Goal: Answer question/provide support: Answer question/provide support

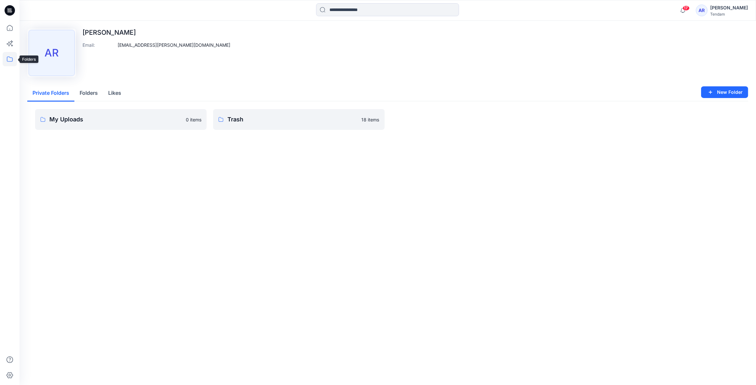
click at [6, 56] on icon at bounding box center [10, 59] width 14 height 14
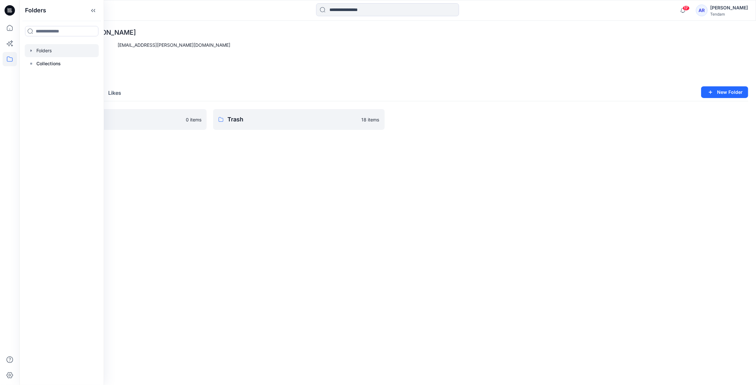
click at [56, 48] on div at bounding box center [62, 50] width 74 height 13
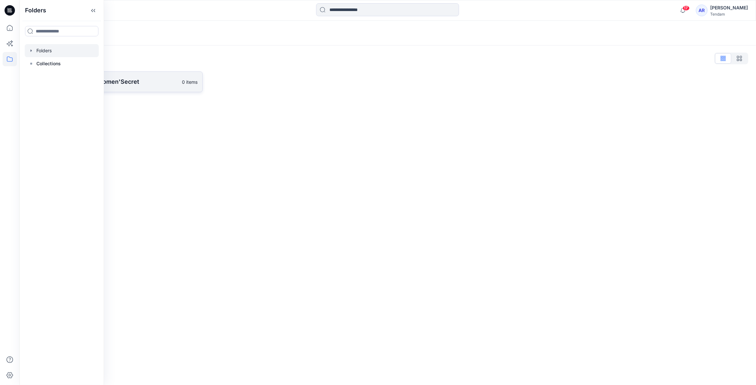
click at [156, 76] on link "[PERSON_NAME] - Women'Secret 0 items" at bounding box center [114, 81] width 175 height 21
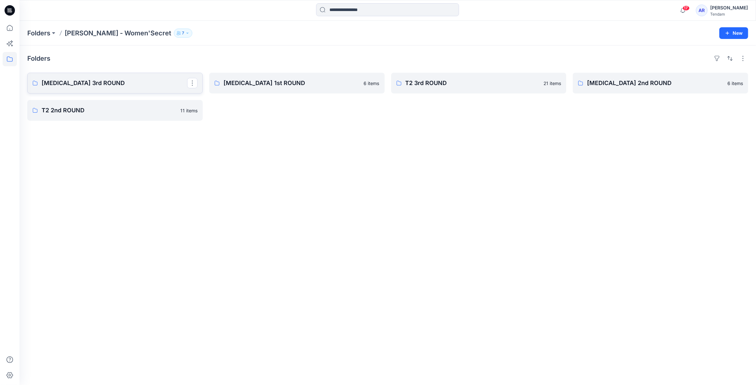
click at [96, 85] on p "[MEDICAL_DATA] 3rd ROUND" at bounding box center [114, 83] width 145 height 9
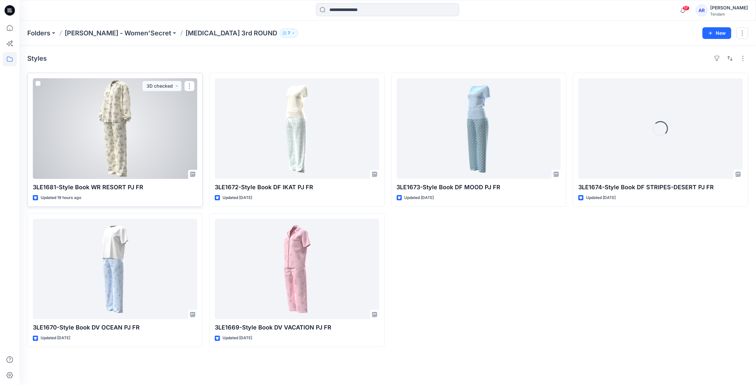
click at [101, 142] on div at bounding box center [115, 128] width 164 height 101
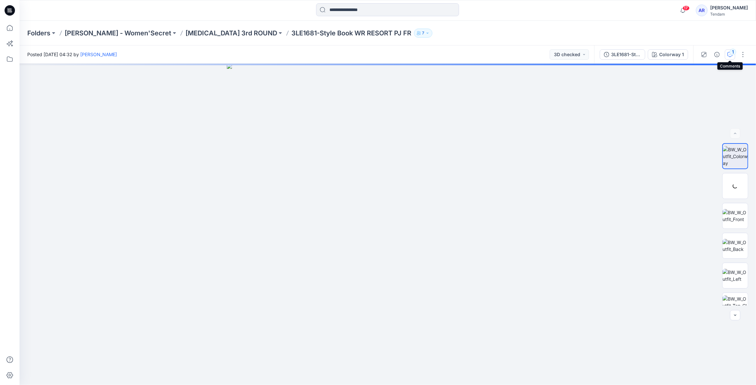
click at [726, 53] on button "1" at bounding box center [729, 54] width 10 height 10
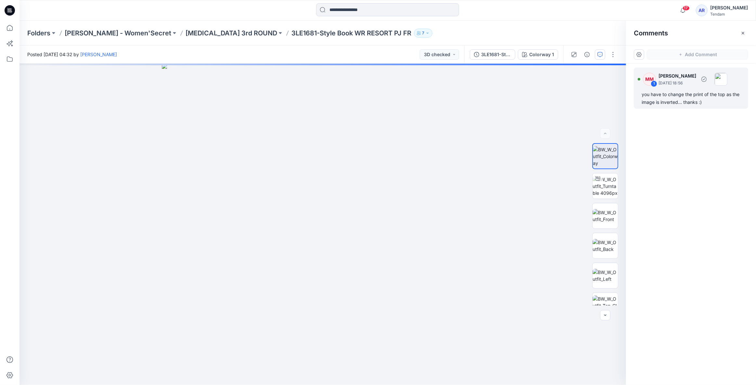
click at [668, 98] on div "you have to change the print of the top as the image is inverted... thanks :)" at bounding box center [690, 99] width 99 height 16
click at [663, 98] on div "you have to change the print of the top as the image is inverted... thanks :)" at bounding box center [690, 99] width 99 height 16
click at [185, 34] on p "[MEDICAL_DATA] 3rd ROUND" at bounding box center [231, 33] width 92 height 9
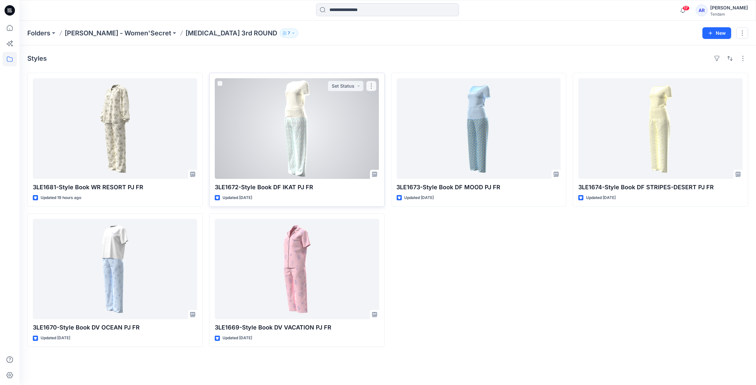
click at [296, 143] on div at bounding box center [297, 128] width 164 height 101
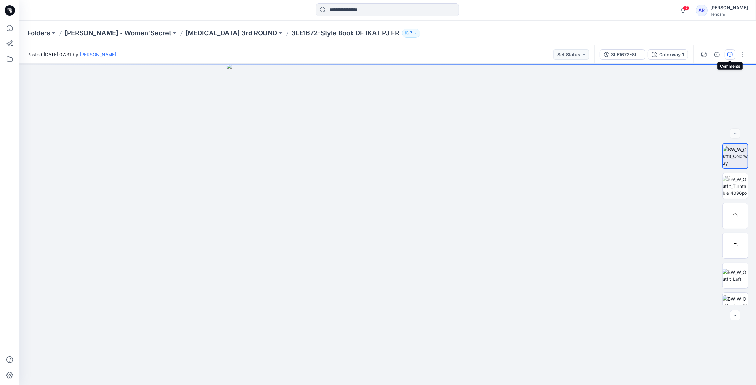
click at [729, 53] on icon "button" at bounding box center [729, 54] width 5 height 5
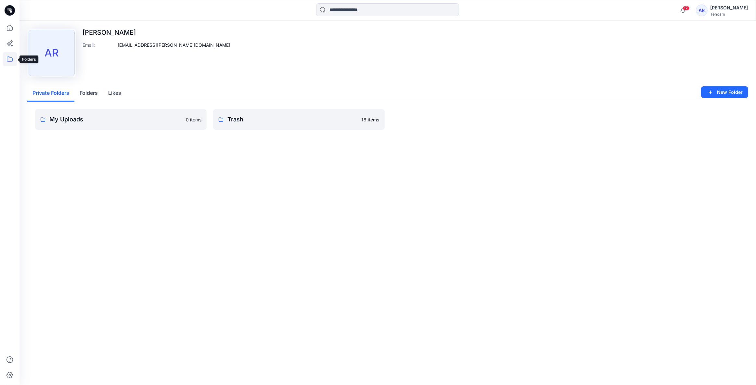
click at [8, 61] on icon at bounding box center [10, 58] width 6 height 5
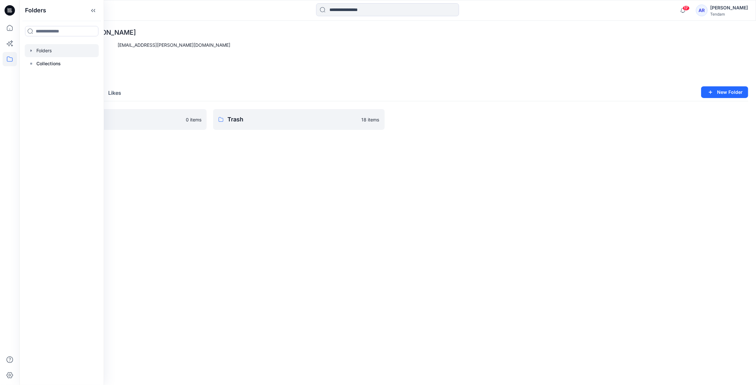
click at [57, 49] on div at bounding box center [62, 50] width 74 height 13
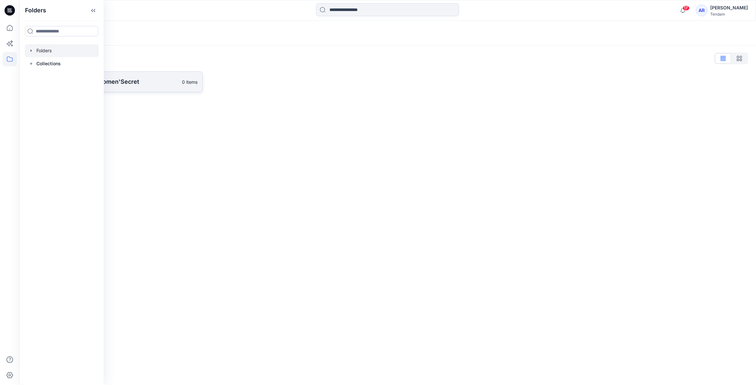
click at [145, 87] on link "[PERSON_NAME] - Women'Secret 0 items" at bounding box center [114, 81] width 175 height 21
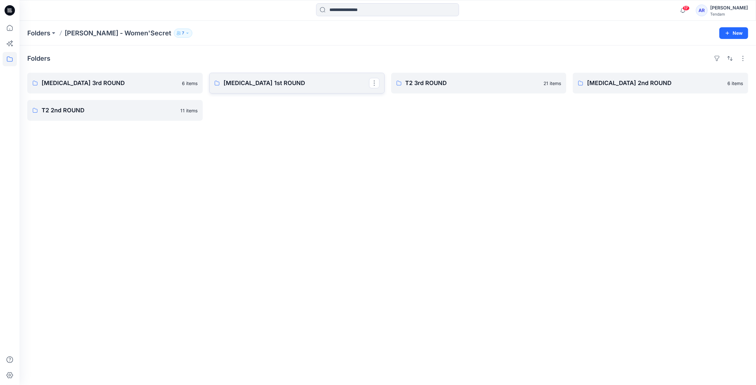
click at [250, 82] on p "[MEDICAL_DATA] 1st ROUND" at bounding box center [295, 83] width 145 height 9
click at [134, 113] on p "T2 2nd ROUND" at bounding box center [114, 110] width 145 height 9
click at [428, 86] on p "T2 3rd ROUND" at bounding box center [477, 83] width 145 height 9
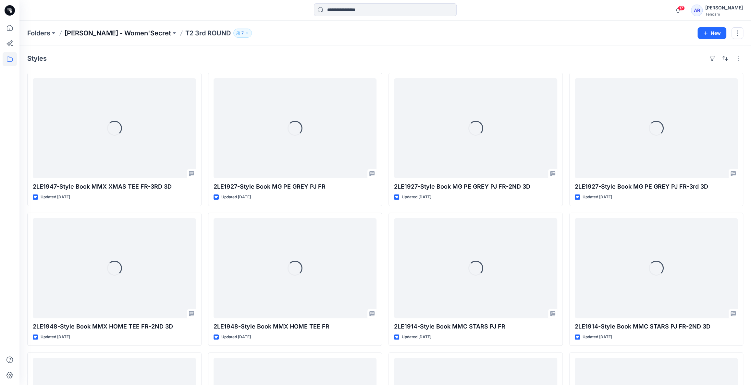
click at [86, 31] on p "[PERSON_NAME] - Women'Secret" at bounding box center [118, 33] width 107 height 9
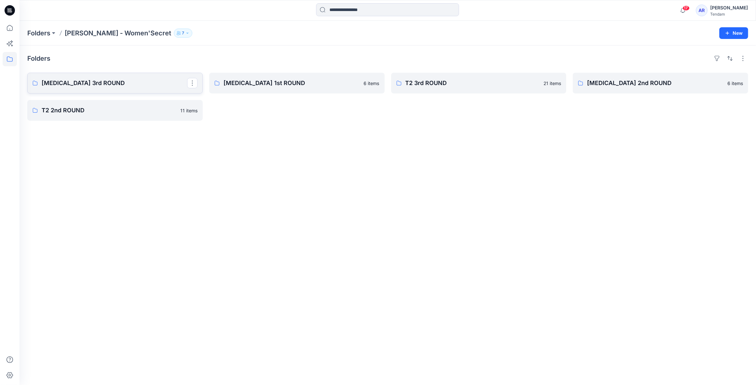
click at [94, 83] on p "[MEDICAL_DATA] 3rd ROUND" at bounding box center [114, 83] width 145 height 9
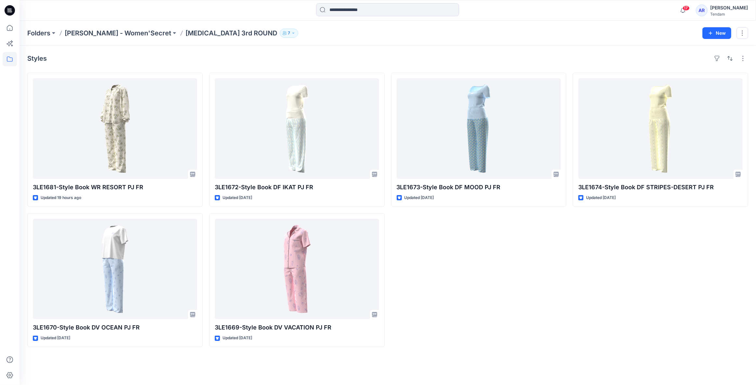
click at [494, 315] on div "3LE1673-Style Book DF MOOD PJ FR Updated 5 days ago" at bounding box center [478, 210] width 175 height 274
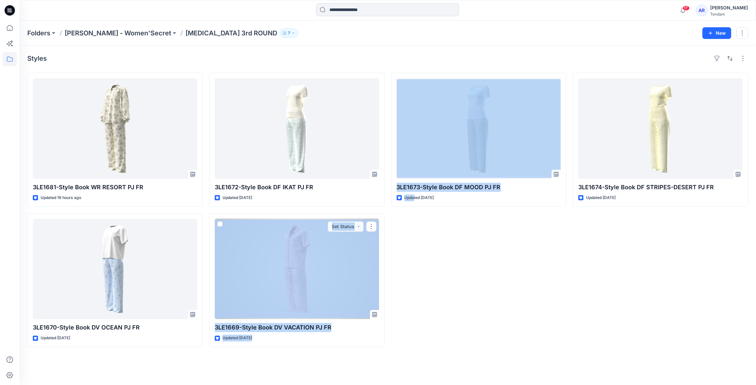
drag, startPoint x: 415, startPoint y: 211, endPoint x: 385, endPoint y: 249, distance: 48.1
click at [361, 256] on div "3LE1681-Style Book WR RESORT PJ FR Updated 19 hours ago 3LE1670-Style Book DV O…" at bounding box center [387, 210] width 721 height 274
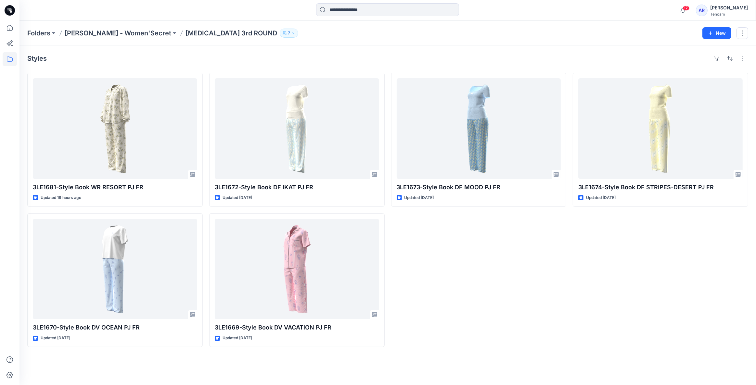
click at [430, 235] on div "3LE1673-Style Book DF MOOD PJ FR Updated 5 days ago" at bounding box center [478, 210] width 175 height 274
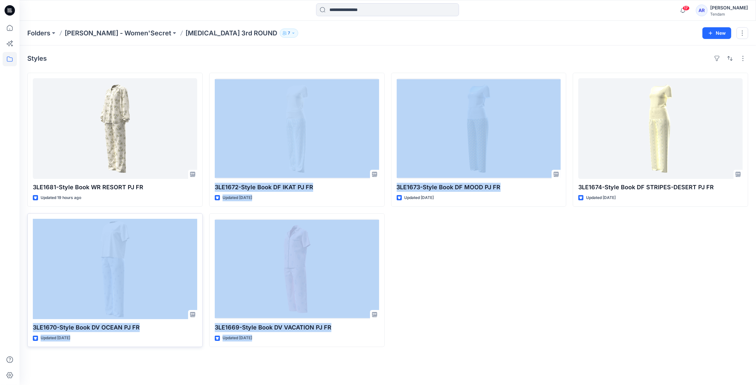
drag, startPoint x: 403, startPoint y: 213, endPoint x: 42, endPoint y: 283, distance: 367.8
click at [36, 292] on div "3LE1681-Style Book WR RESORT PJ FR Updated 19 hours ago 3LE1670-Style Book DV O…" at bounding box center [387, 210] width 721 height 274
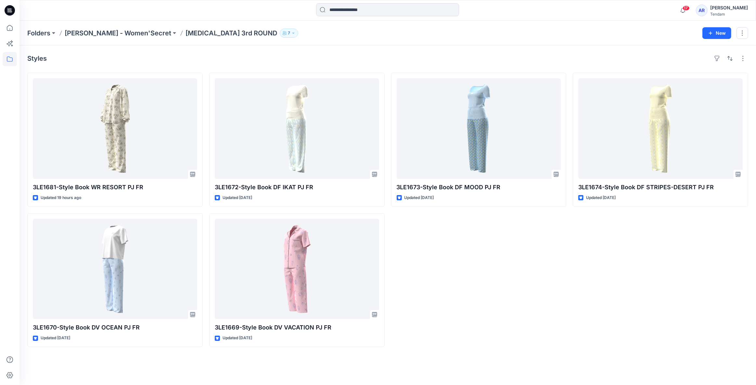
click at [492, 248] on div "3LE1673-Style Book DF MOOD PJ FR Updated 5 days ago" at bounding box center [478, 210] width 175 height 274
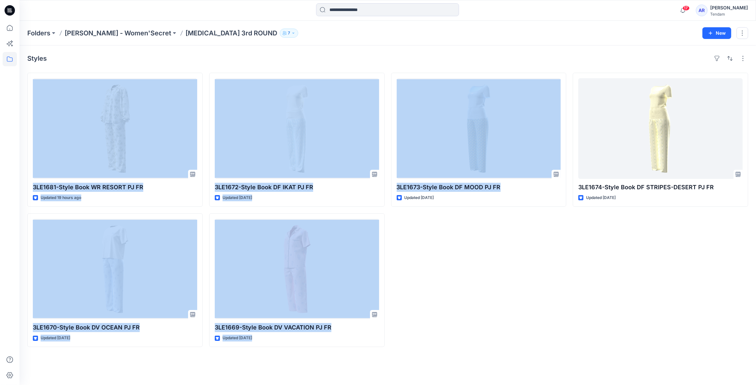
drag, startPoint x: 514, startPoint y: 189, endPoint x: 204, endPoint y: 165, distance: 311.3
click at [204, 165] on div "3LE1681-Style Book WR RESORT PJ FR Updated 19 hours ago 3LE1670-Style Book DV O…" at bounding box center [387, 210] width 721 height 274
drag, startPoint x: 682, startPoint y: 196, endPoint x: 16, endPoint y: 204, distance: 666.0
click at [16, 204] on div "17 Notifications Marta Miquel changed the status of 3LE1681-Style Book WR RESOR…" at bounding box center [378, 192] width 756 height 385
click at [539, 247] on div "3LE1673-Style Book DF MOOD PJ FR Updated 5 days ago" at bounding box center [478, 210] width 175 height 274
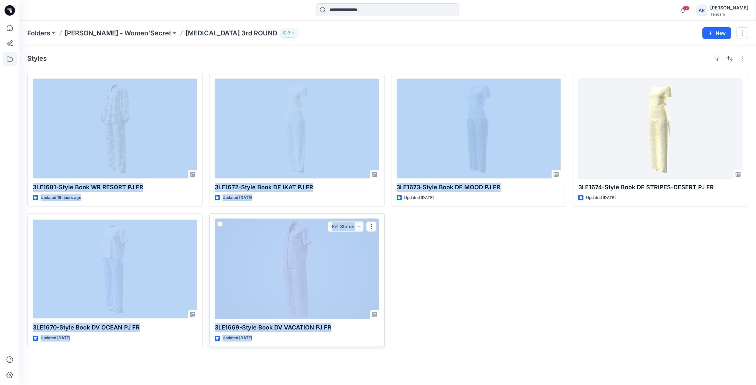
click at [358, 334] on div "3LE1669-Style Book DV VACATION PJ FR Updated 7 days ago Set Status" at bounding box center [296, 280] width 175 height 134
click at [474, 309] on div "3LE1673-Style Book DF MOOD PJ FR Updated 5 days ago" at bounding box center [478, 210] width 175 height 274
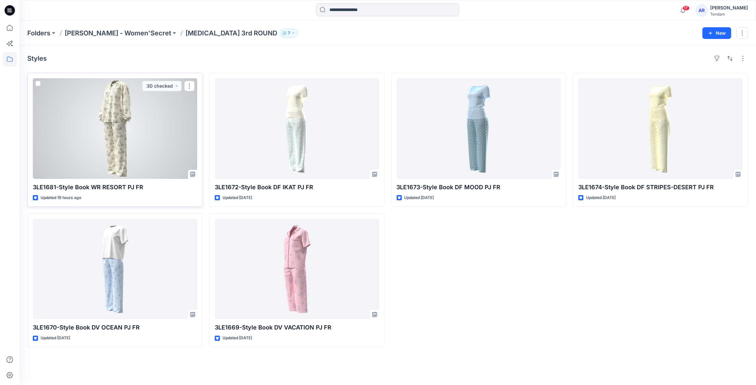
drag, startPoint x: 307, startPoint y: 336, endPoint x: 93, endPoint y: 140, distance: 290.3
click at [93, 140] on div "3LE1681-Style Book WR RESORT PJ FR Updated 19 hours ago 3D checked 3LE1670-Styl…" at bounding box center [387, 210] width 721 height 274
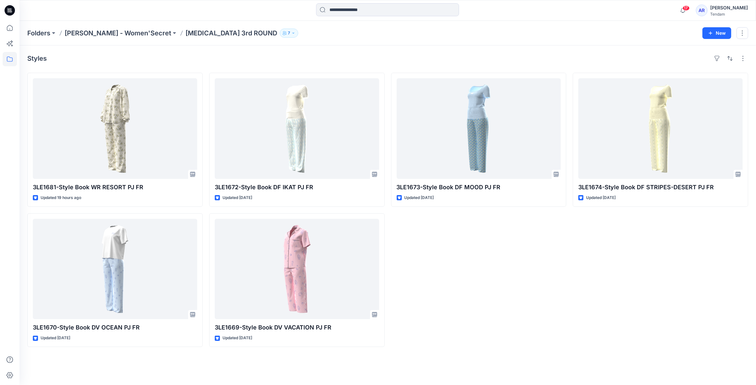
drag, startPoint x: 641, startPoint y: 201, endPoint x: 20, endPoint y: 132, distance: 625.0
click at [20, 132] on div "Styles 3LE1681-Style Book WR RESORT PJ FR Updated 19 hours ago 3LE1670-Style Bo…" at bounding box center [387, 215] width 736 height 340
click at [517, 353] on div "Styles 3LE1681-Style Book WR RESORT PJ FR Updated 19 hours ago 3LE1670-Style Bo…" at bounding box center [387, 215] width 736 height 340
click at [520, 285] on div "3LE1673-Style Book DF MOOD PJ FR Updated 5 days ago" at bounding box center [478, 210] width 175 height 274
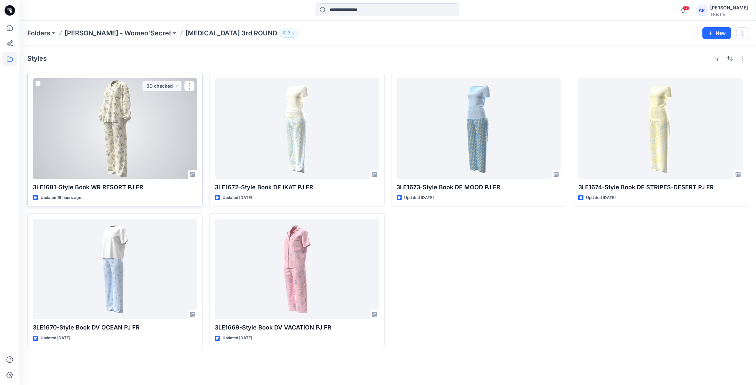
click at [124, 151] on div at bounding box center [115, 128] width 164 height 101
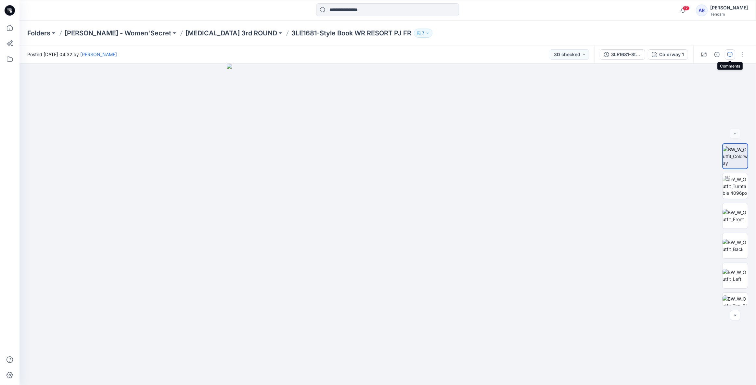
click at [731, 55] on icon "button" at bounding box center [729, 54] width 5 height 5
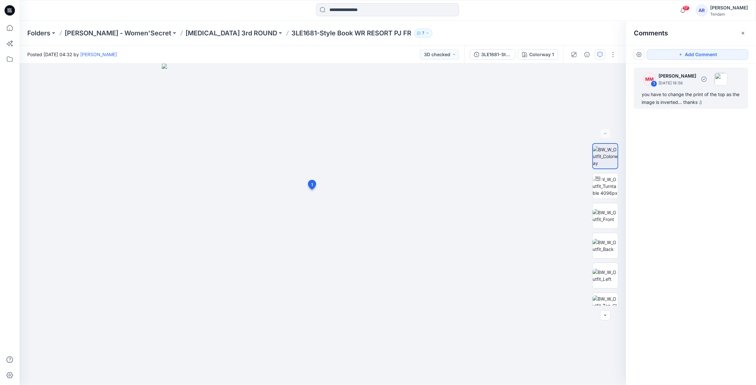
click at [703, 102] on div "you have to change the print of the top as the image is inverted... thanks :)" at bounding box center [690, 99] width 99 height 16
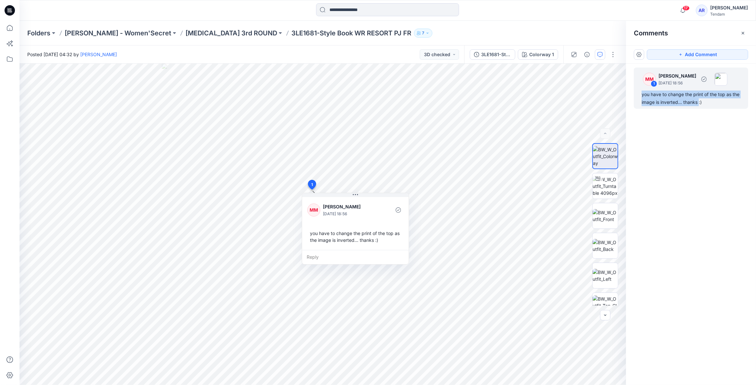
drag, startPoint x: 696, startPoint y: 101, endPoint x: 639, endPoint y: 94, distance: 56.9
click at [639, 94] on div "MM 1 Marta Miquel August 28, 2025 18:56 you have to change the print of the top…" at bounding box center [691, 88] width 114 height 41
copy div "you have to change the print of the top as the image is inverted... thanks"
